Goal: Task Accomplishment & Management: Use online tool/utility

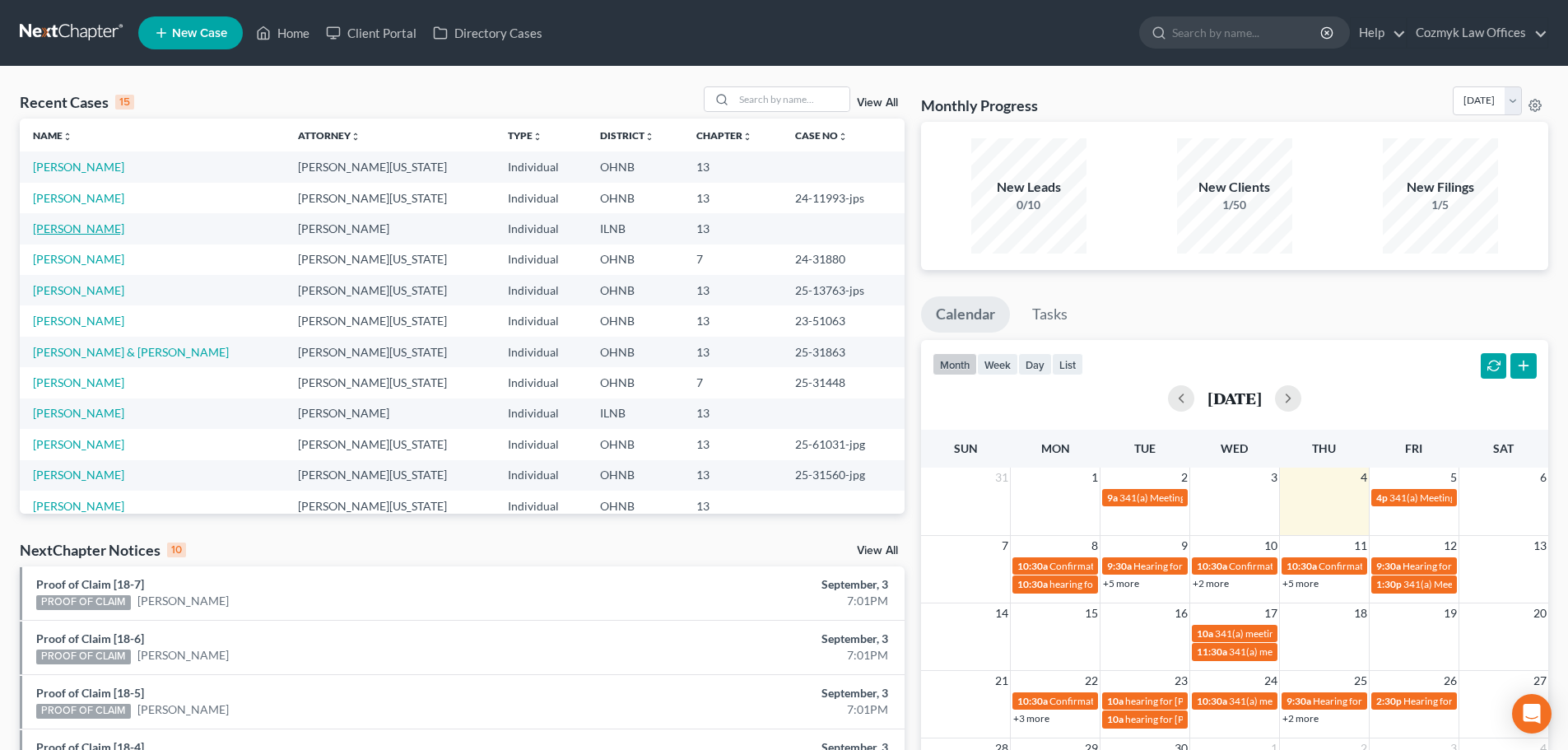
click at [75, 227] on link "[PERSON_NAME]" at bounding box center [78, 229] width 91 height 14
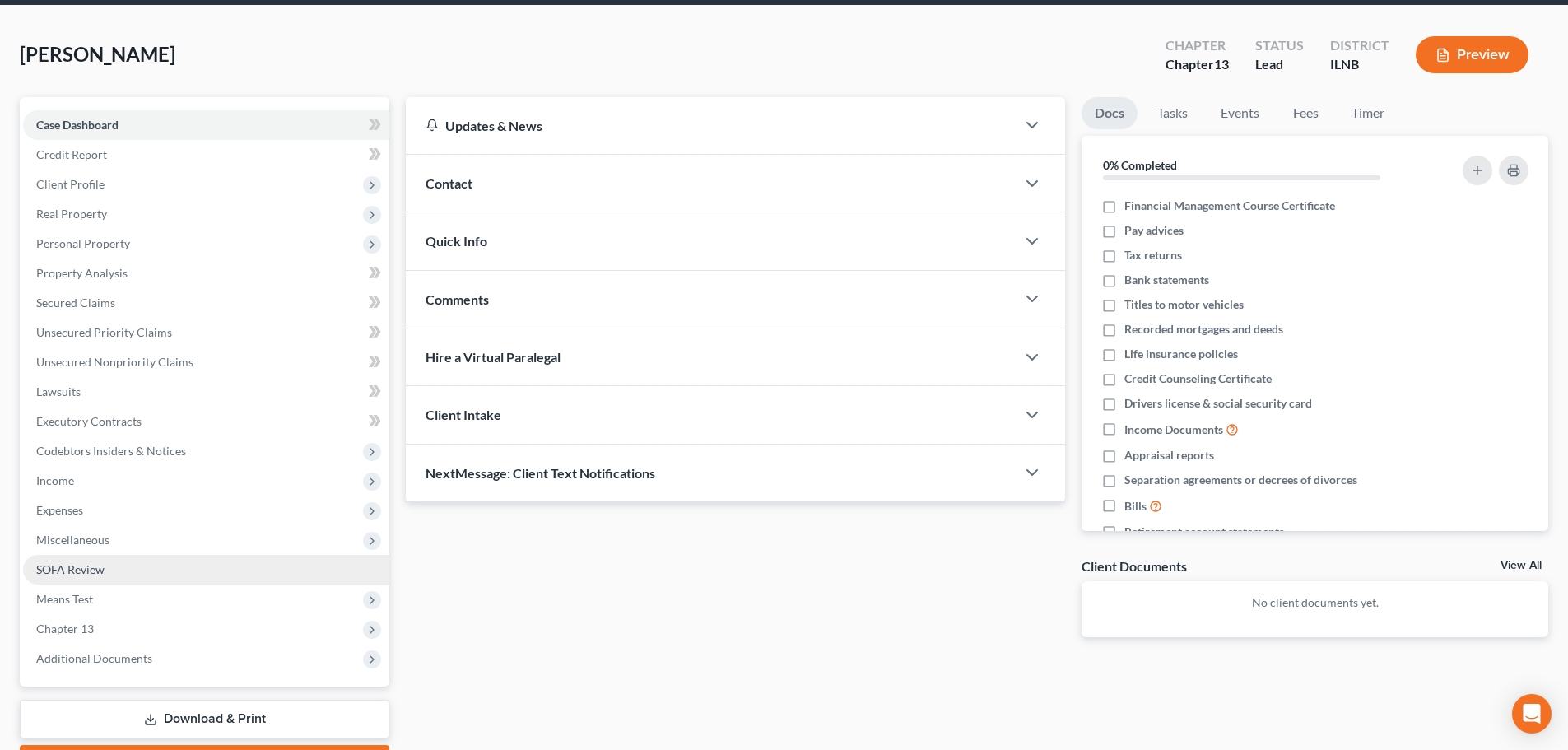
scroll to position [155, 0]
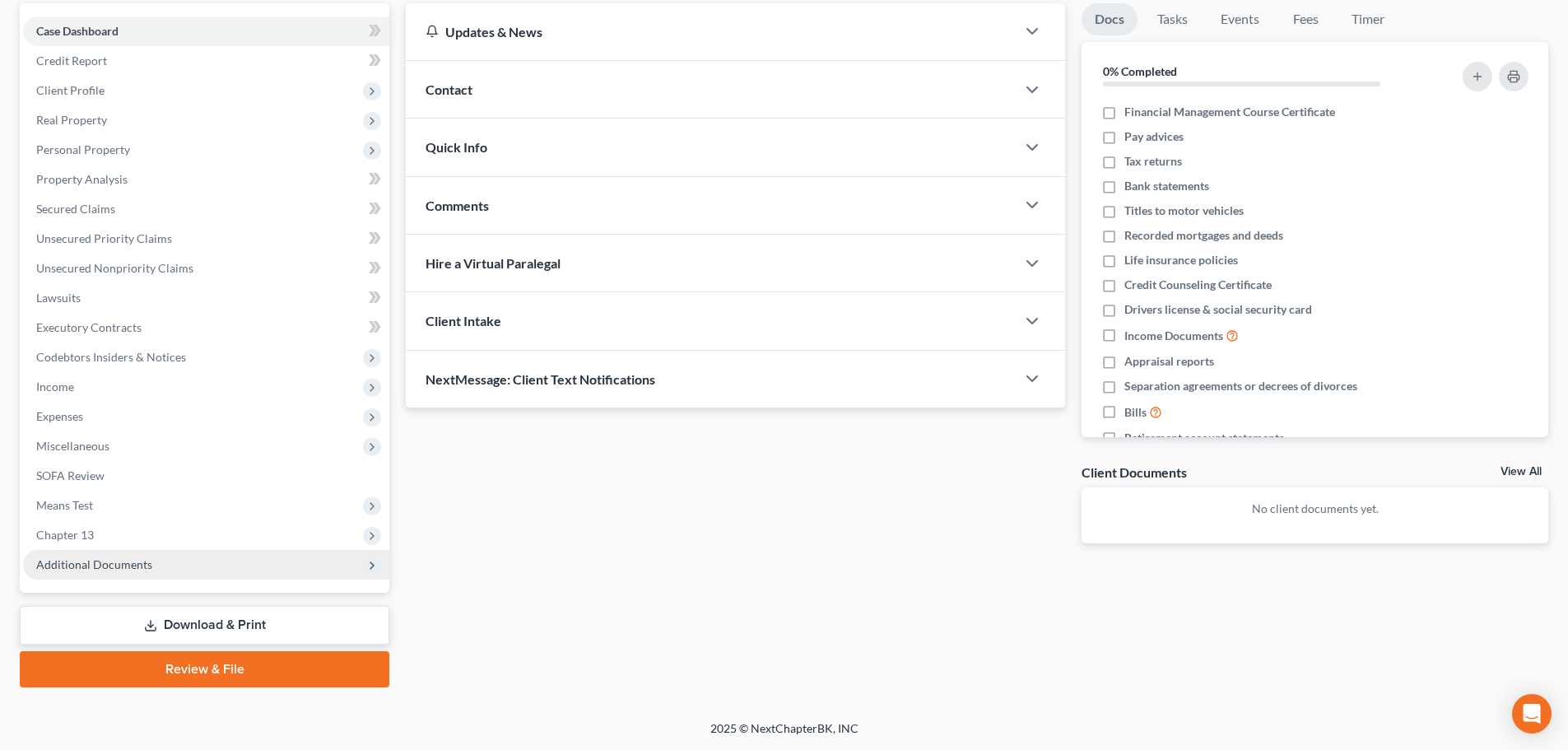
click at [120, 571] on span "Additional Documents" at bounding box center [94, 564] width 116 height 14
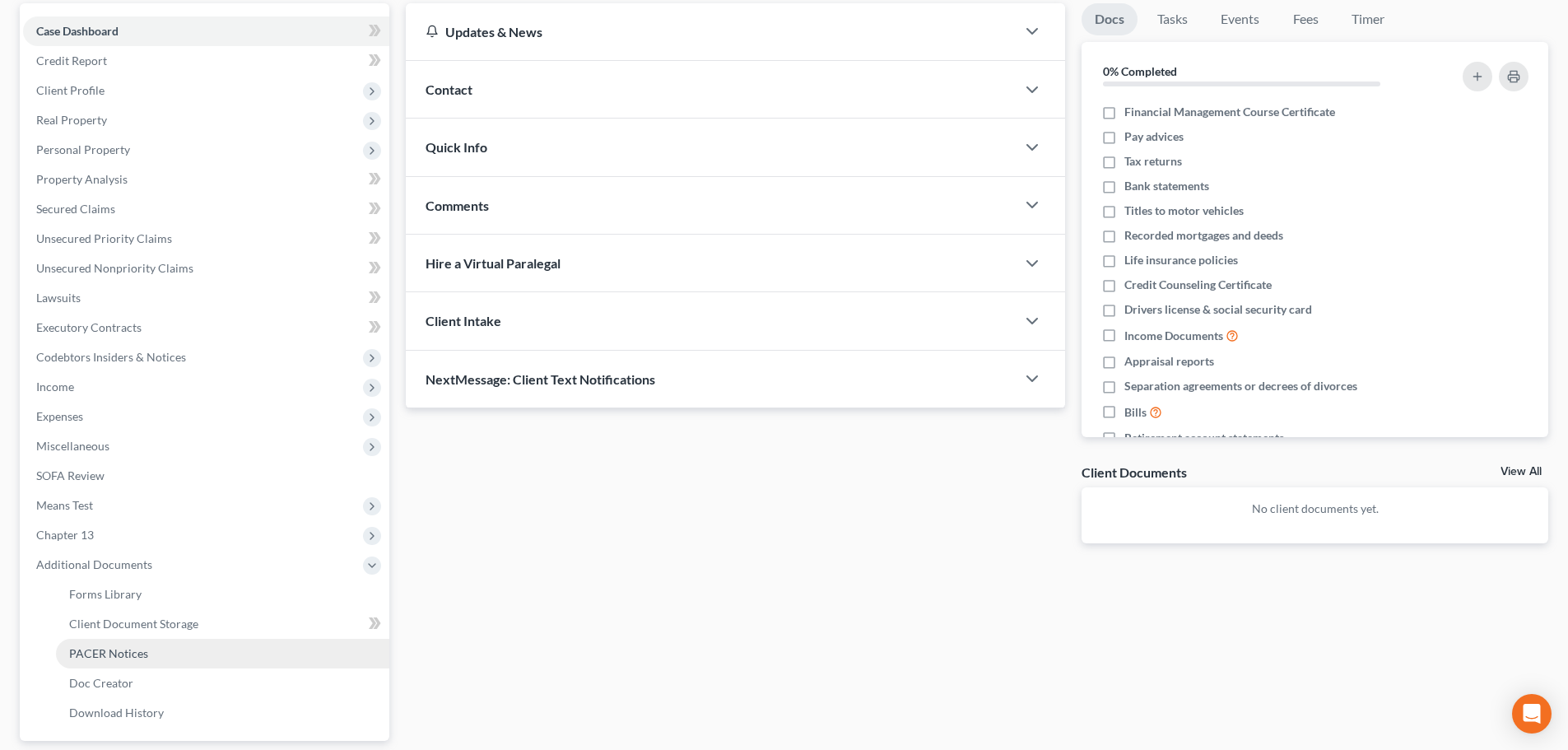
click at [136, 652] on span "PACER Notices" at bounding box center [109, 653] width 79 height 14
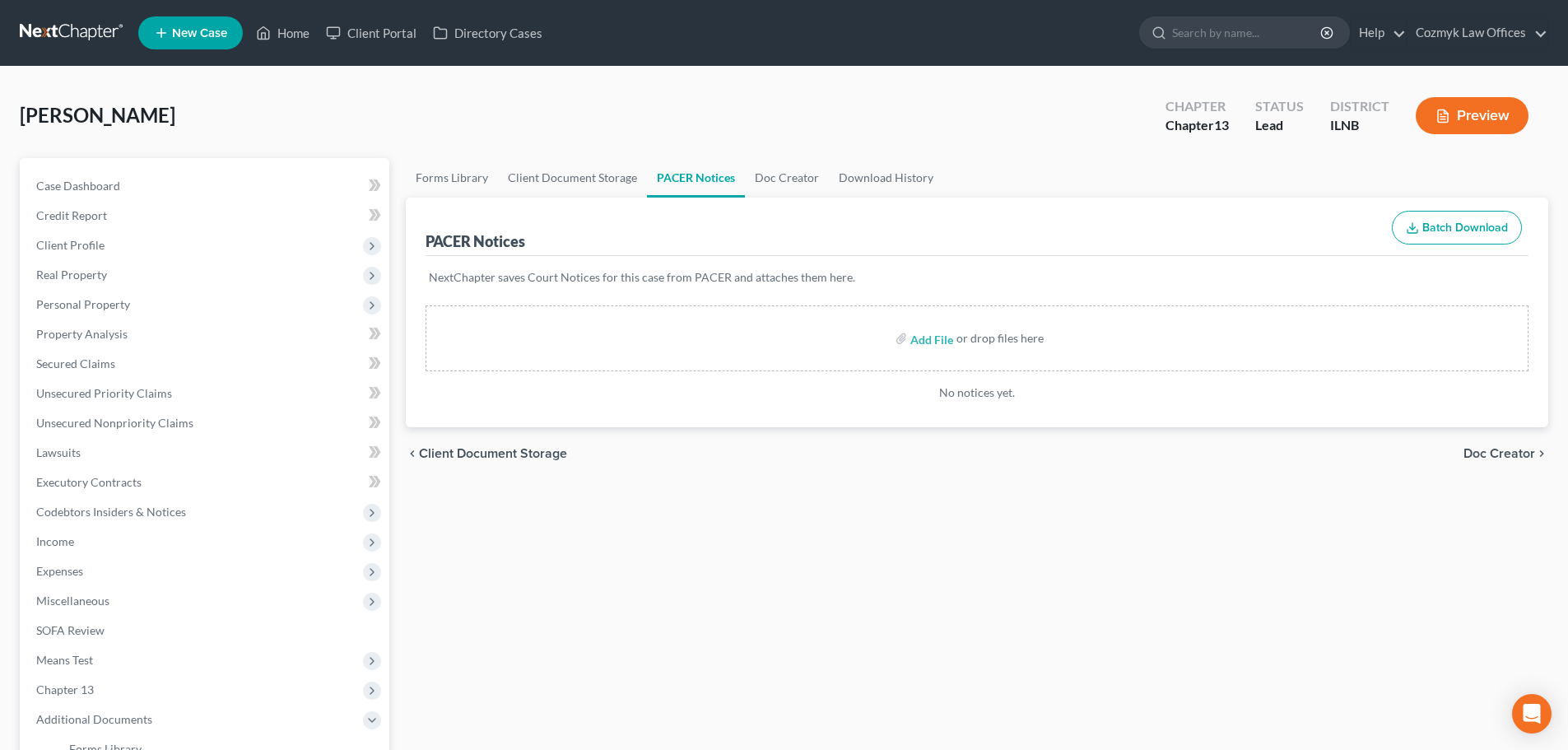
click at [448, 460] on span "Client Document Storage" at bounding box center [493, 454] width 148 height 13
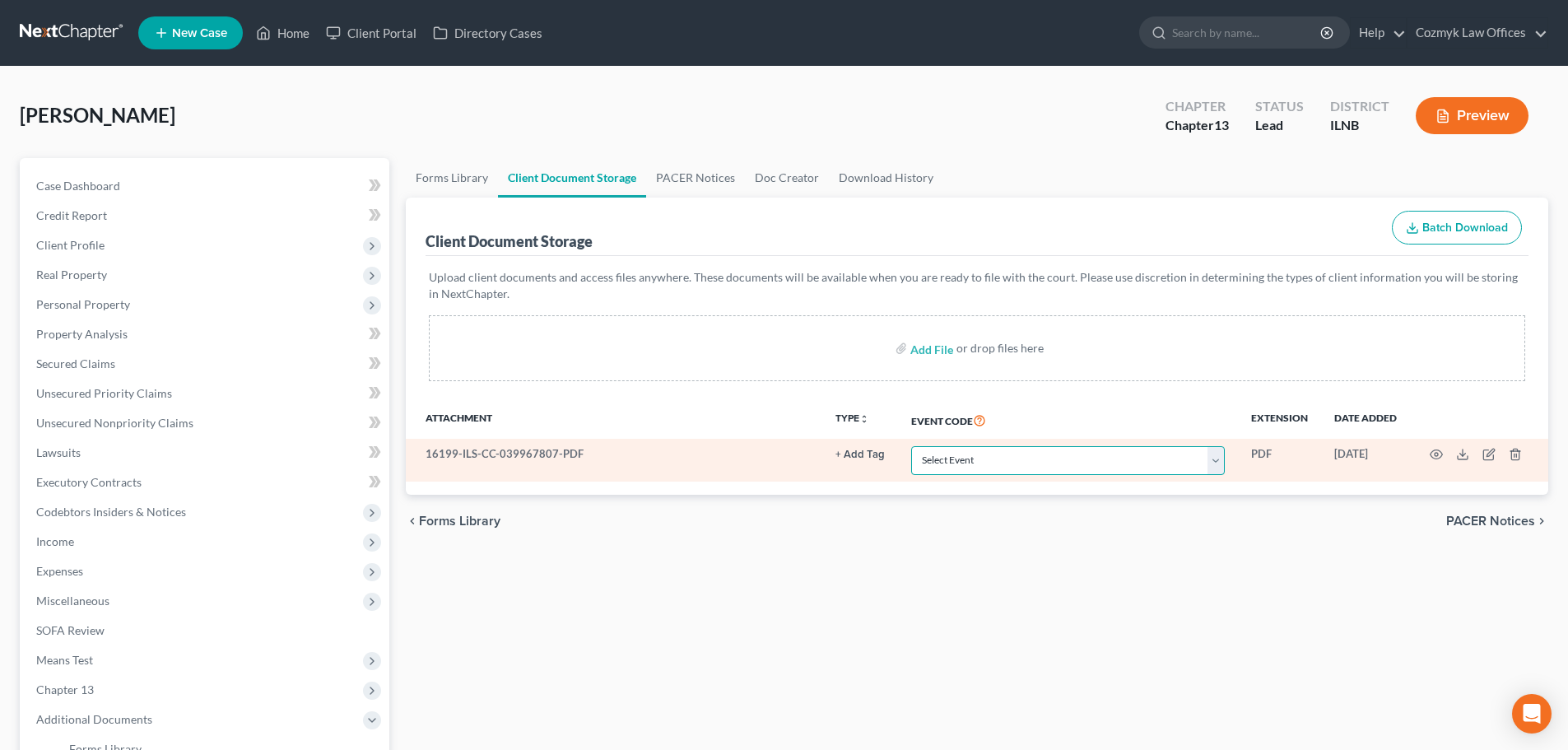
click at [961, 465] on select "Select Event Certificate of Credit Counseling Chapter 13 Calculation of Your Di…" at bounding box center [1068, 460] width 314 height 28
select select "0"
click at [911, 446] on select "Select Event Certificate of Credit Counseling Chapter 13 Calculation of Your Di…" at bounding box center [1068, 460] width 314 height 28
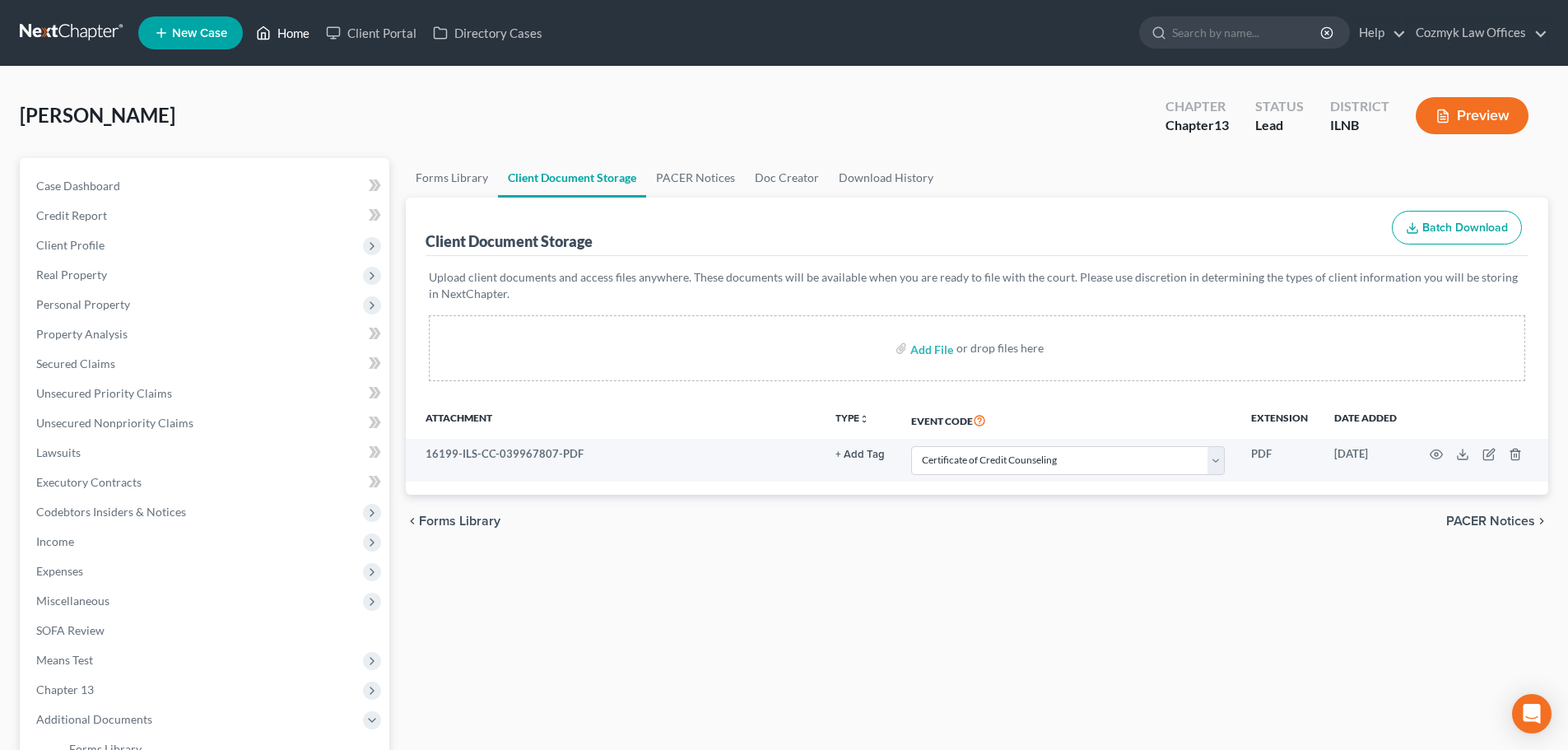
click at [302, 32] on link "Home" at bounding box center [283, 33] width 70 height 29
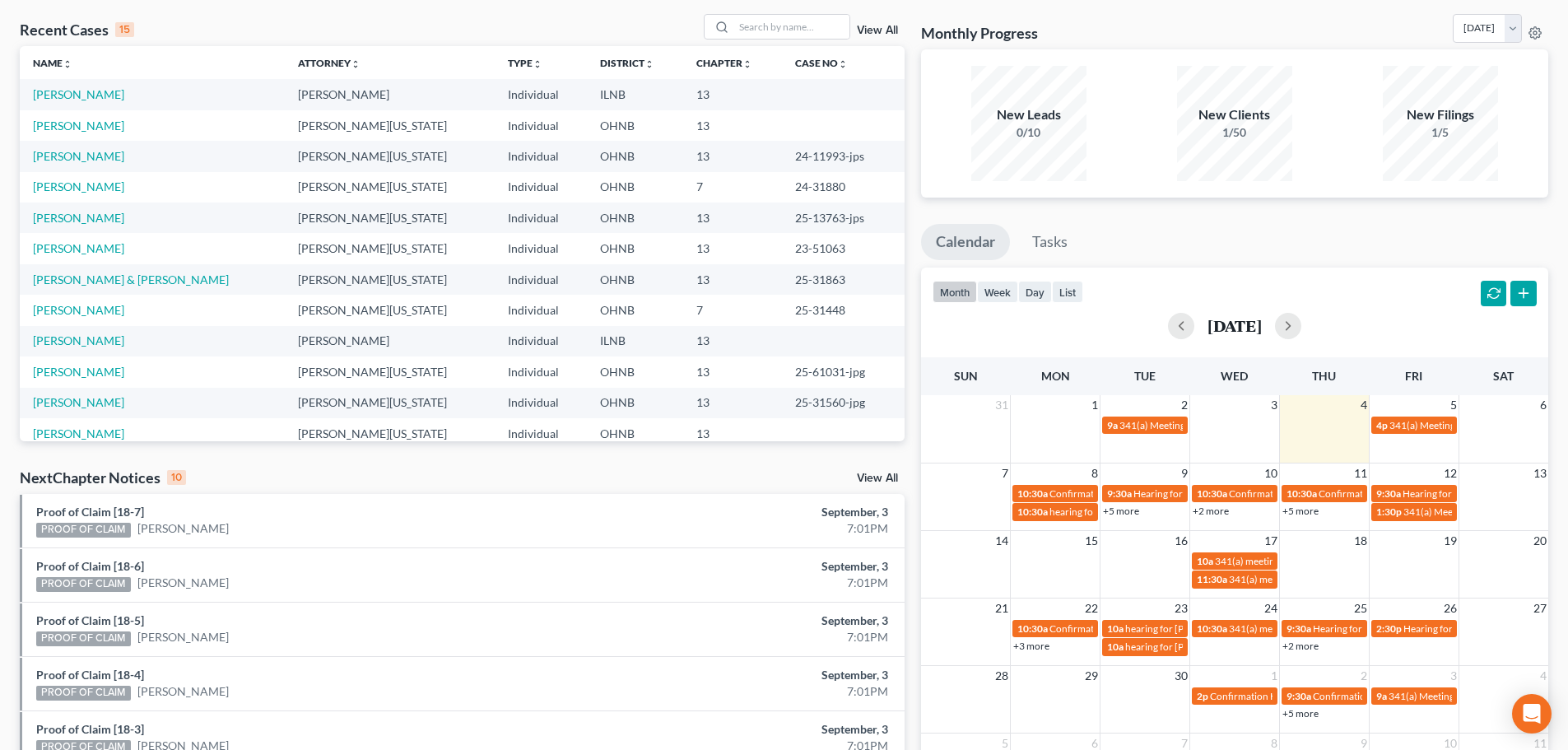
scroll to position [82, 0]
